Goal: Contribute content: Add original content to the website for others to see

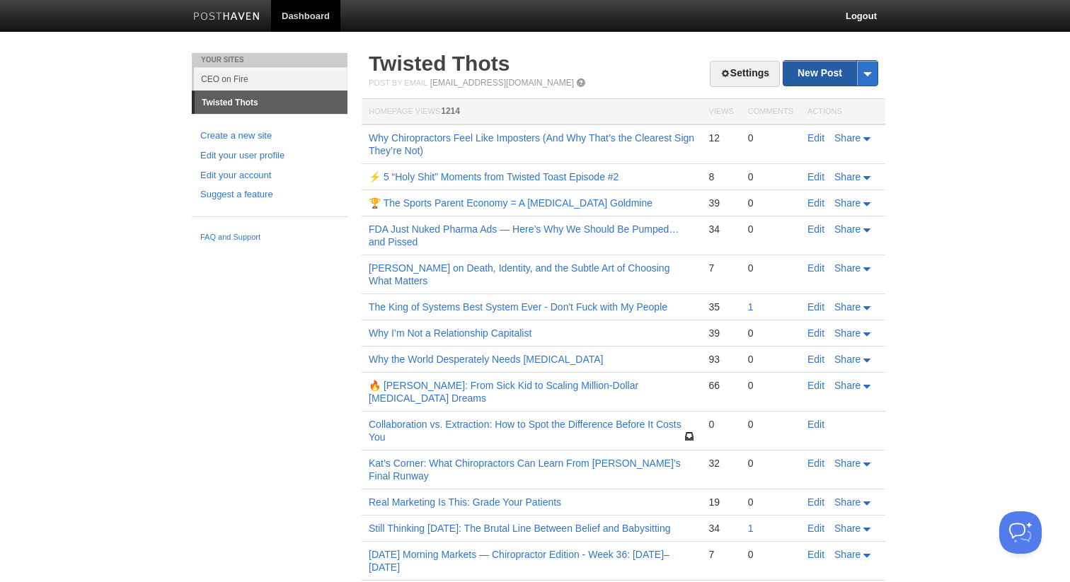
click at [830, 74] on link "New Post" at bounding box center [830, 73] width 94 height 25
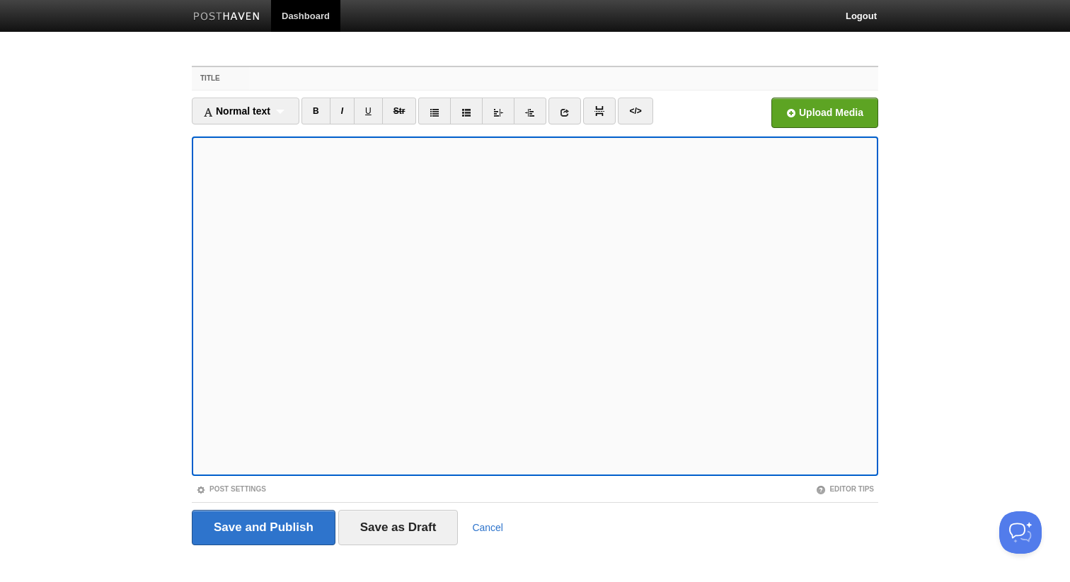
click at [401, 68] on input "Title" at bounding box center [563, 78] width 629 height 23
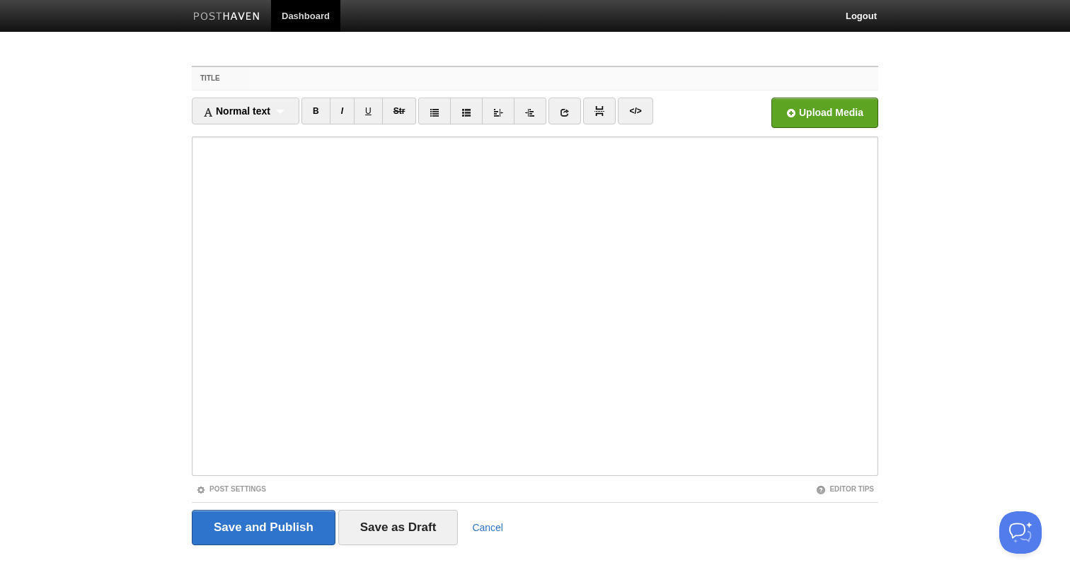
paste input "From Goof to Gold: The “Hey” That Built a List"
drag, startPoint x: 304, startPoint y: 76, endPoint x: 285, endPoint y: 76, distance: 18.4
click at [285, 76] on input "From Goof to Gold: The “Hey” That Built a List" at bounding box center [563, 78] width 629 height 23
type input "From Poop to Gold: The “Hey” That Built a List"
click at [938, 374] on body "Dashboard Logout Your Sites CEO on Fire Twisted Thots Create a new site Edit yo…" at bounding box center [535, 299] width 1070 height 599
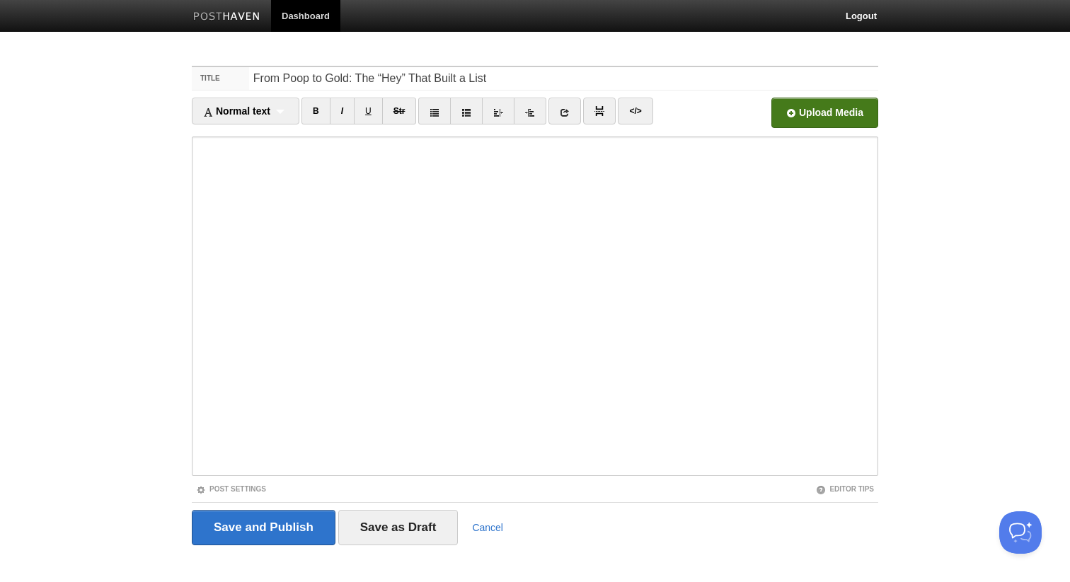
click at [850, 100] on input "file" at bounding box center [398, 117] width 1072 height 72
click at [286, 532] on input "Save and Publish" at bounding box center [264, 527] width 144 height 35
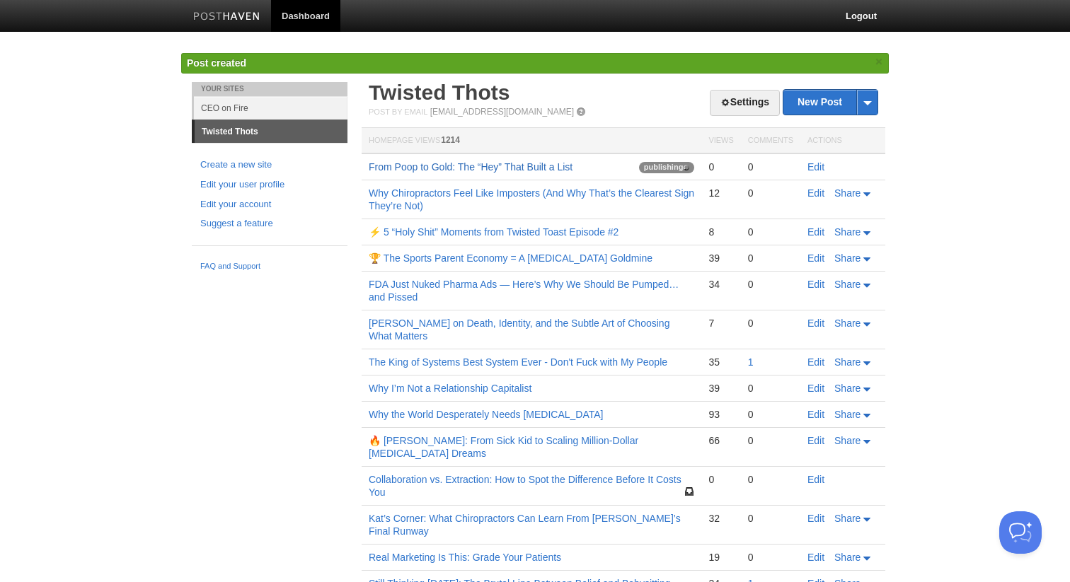
click at [420, 168] on link "From Poop to Gold: The “Hey” That Built a List" at bounding box center [471, 166] width 204 height 11
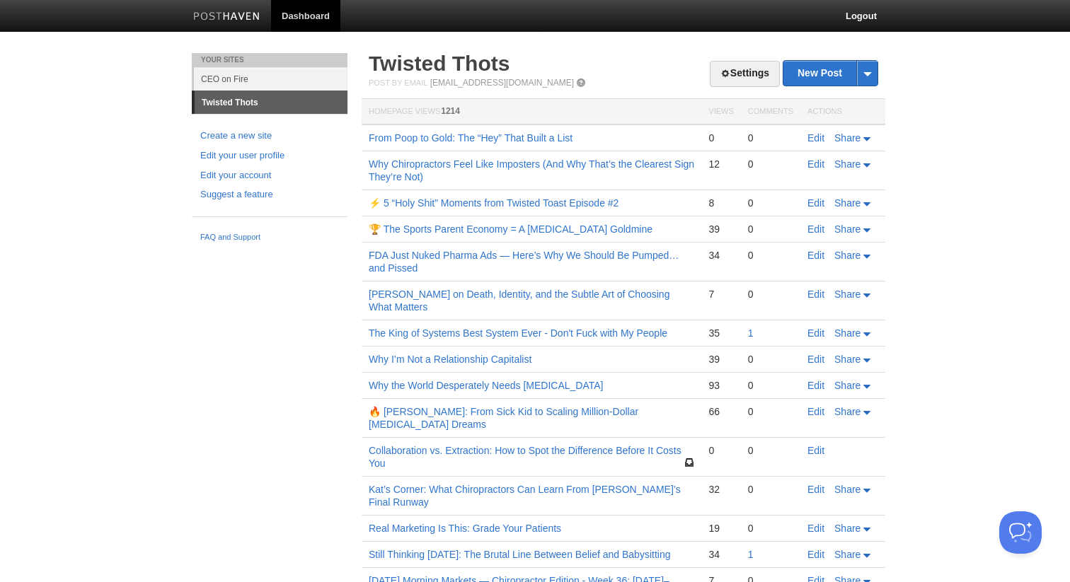
click at [501, 131] on td "From Poop to Gold: The “Hey” That Built a List" at bounding box center [532, 138] width 340 height 27
click at [501, 137] on link "From Poop to Gold: The “Hey” That Built a List" at bounding box center [471, 137] width 204 height 11
click at [527, 130] on td "From Poop to Gold: The “Hey” That Built a List" at bounding box center [532, 138] width 340 height 27
click at [524, 135] on link "From Poop to Gold: The “Hey” That Built a List" at bounding box center [471, 137] width 204 height 11
